Goal: Task Accomplishment & Management: Complete application form

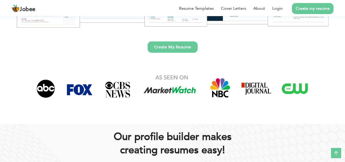
scroll to position [152, 0]
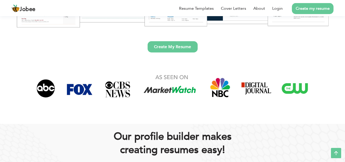
click at [167, 46] on link "Create My Resume" at bounding box center [172, 46] width 50 height 11
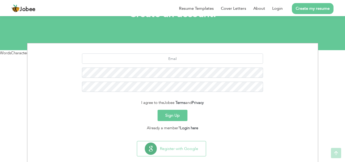
scroll to position [50, 0]
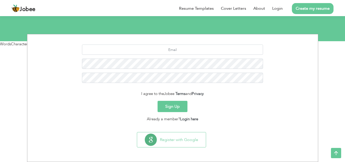
click at [214, 108] on div "Sign Up" at bounding box center [172, 106] width 283 height 11
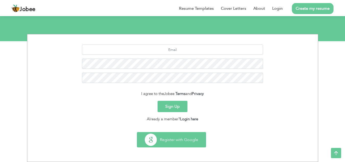
click at [187, 137] on button "Register with Google" at bounding box center [171, 139] width 69 height 15
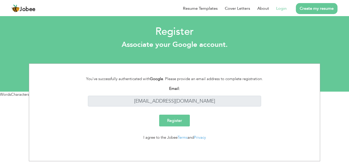
click at [172, 123] on input "Register" at bounding box center [174, 120] width 31 height 12
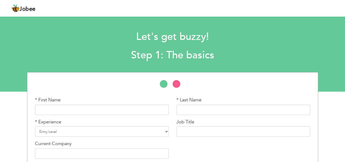
scroll to position [24, 0]
